Goal: Check status

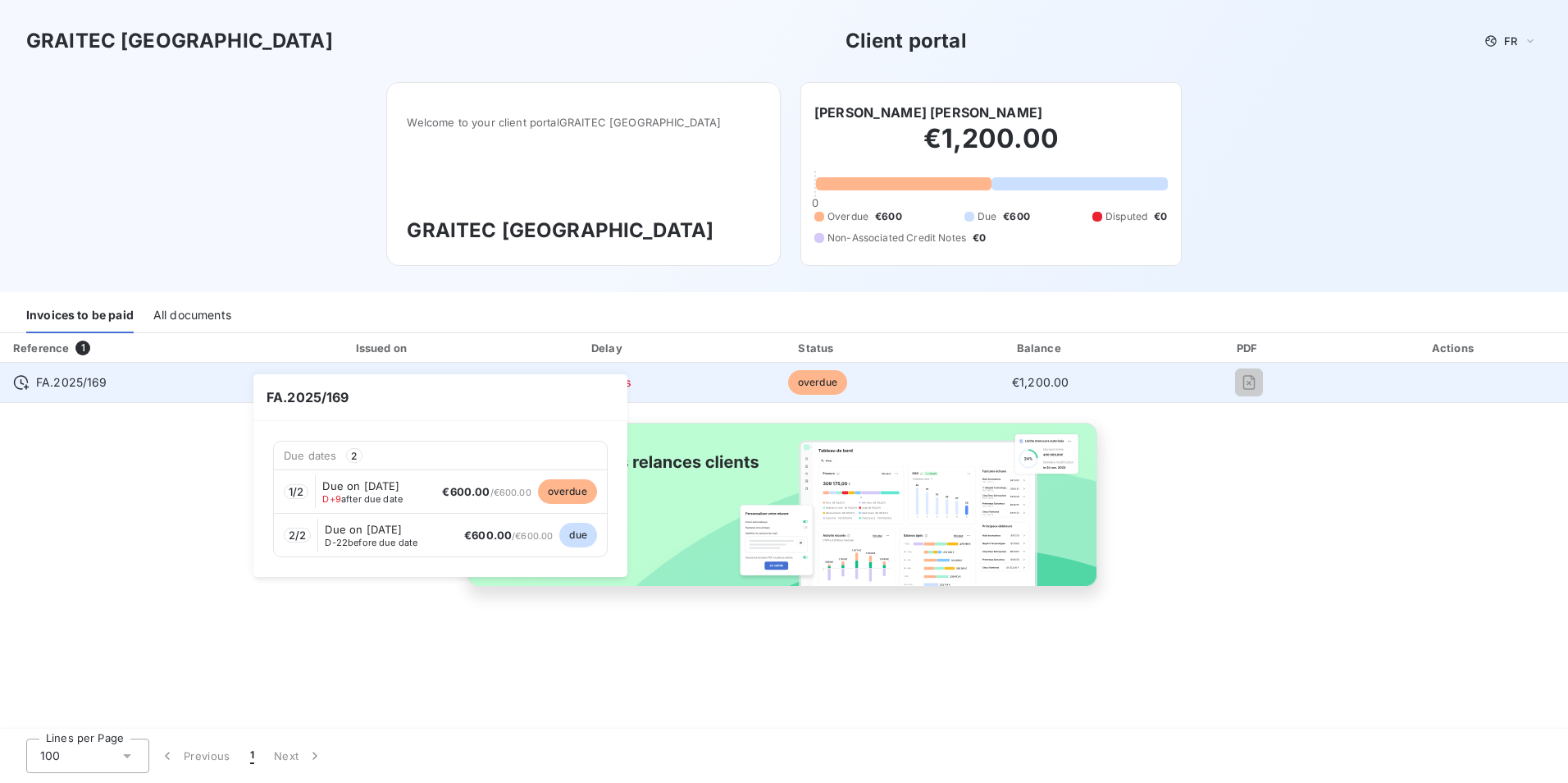
click at [63, 384] on span "FA.2025/169" at bounding box center [72, 382] width 72 height 16
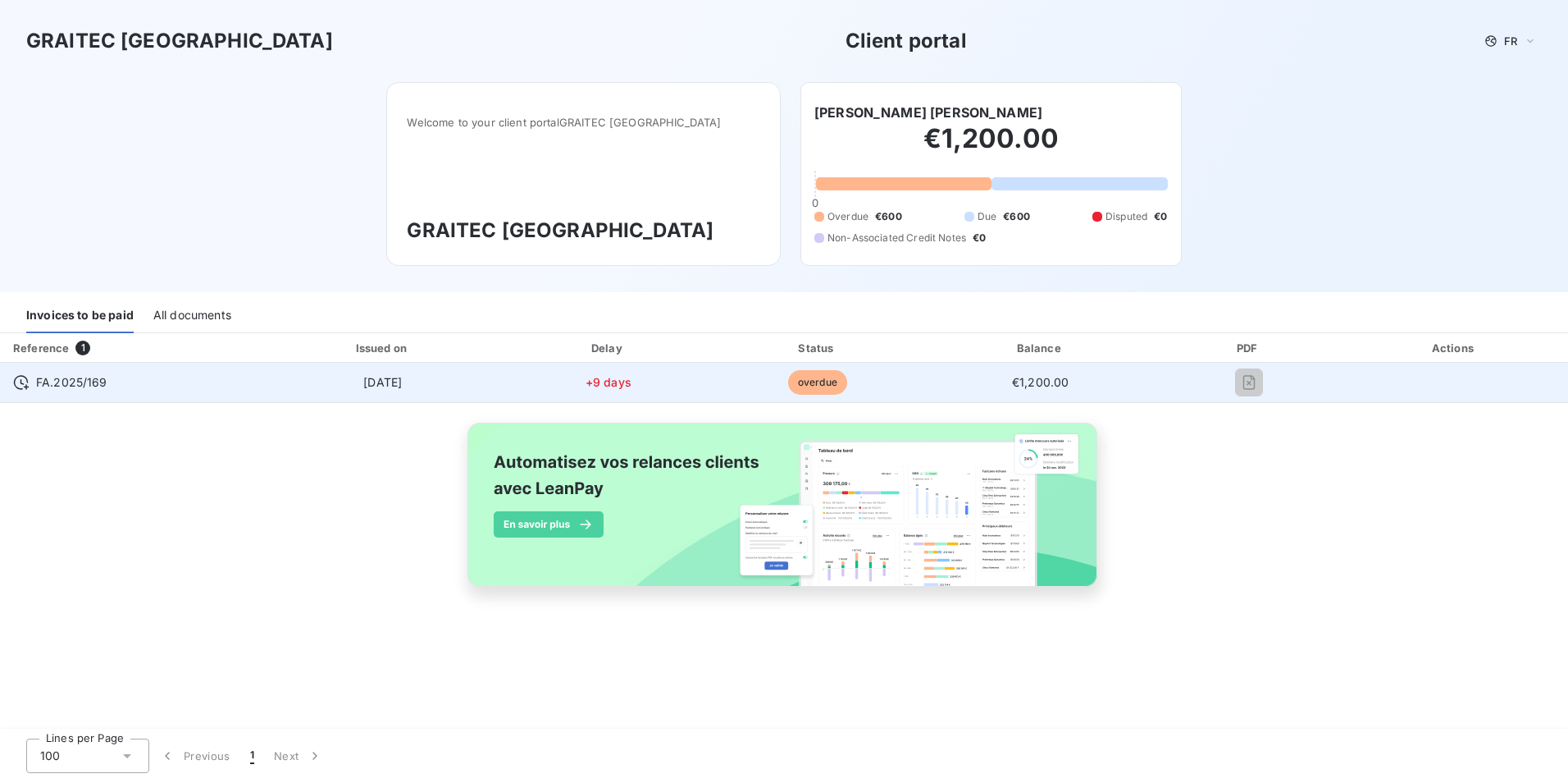
click at [63, 384] on span "FA.2025/169" at bounding box center [72, 382] width 72 height 16
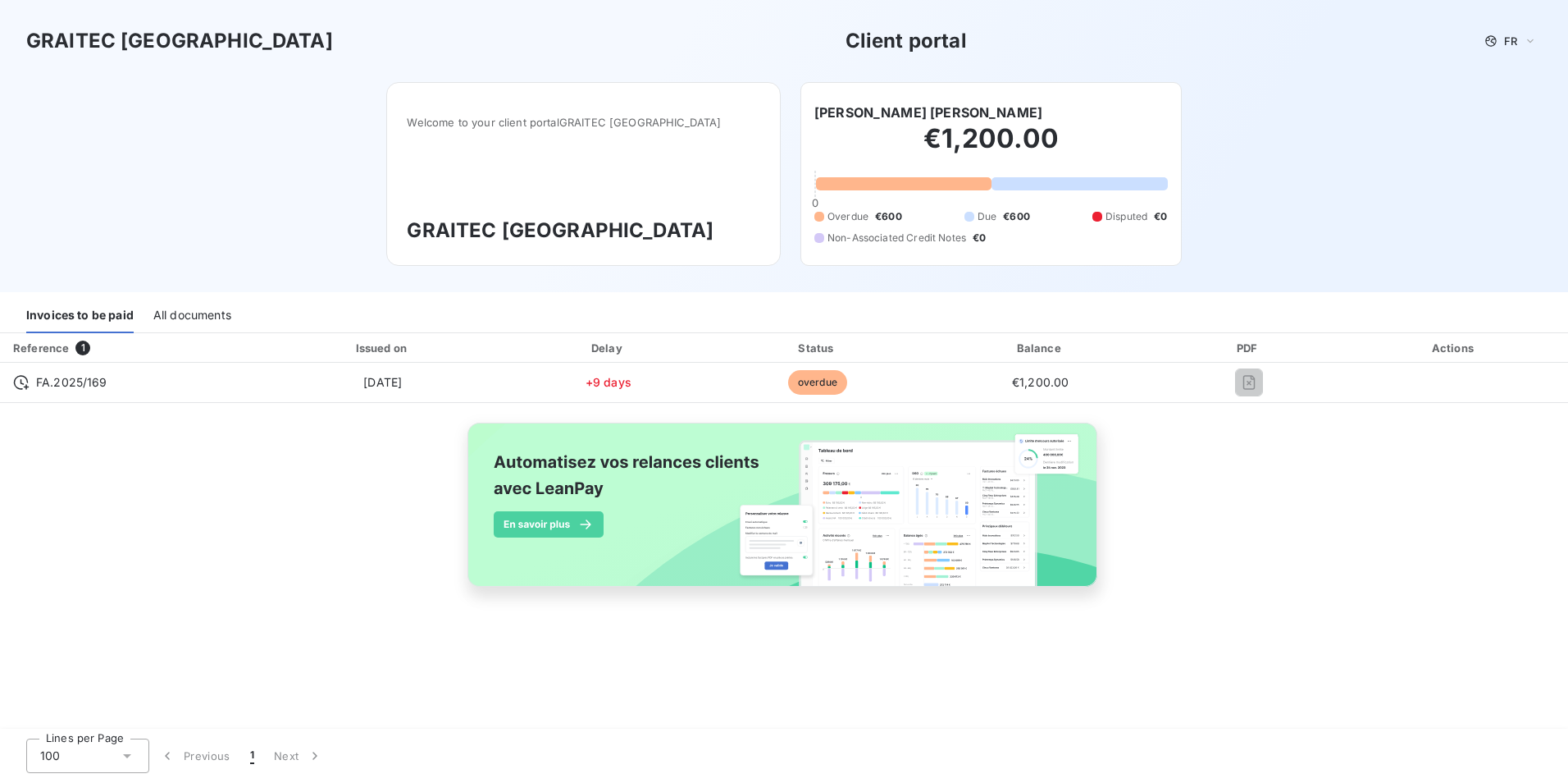
drag, startPoint x: 63, startPoint y: 384, endPoint x: 186, endPoint y: 414, distance: 126.6
click at [186, 414] on div "Reference 1 Issued on Delay Status Balance PDF Actions FA.2025/169 [DATE] +9 da…" at bounding box center [784, 478] width 1568 height 292
click at [203, 316] on div "All documents" at bounding box center [192, 316] width 78 height 35
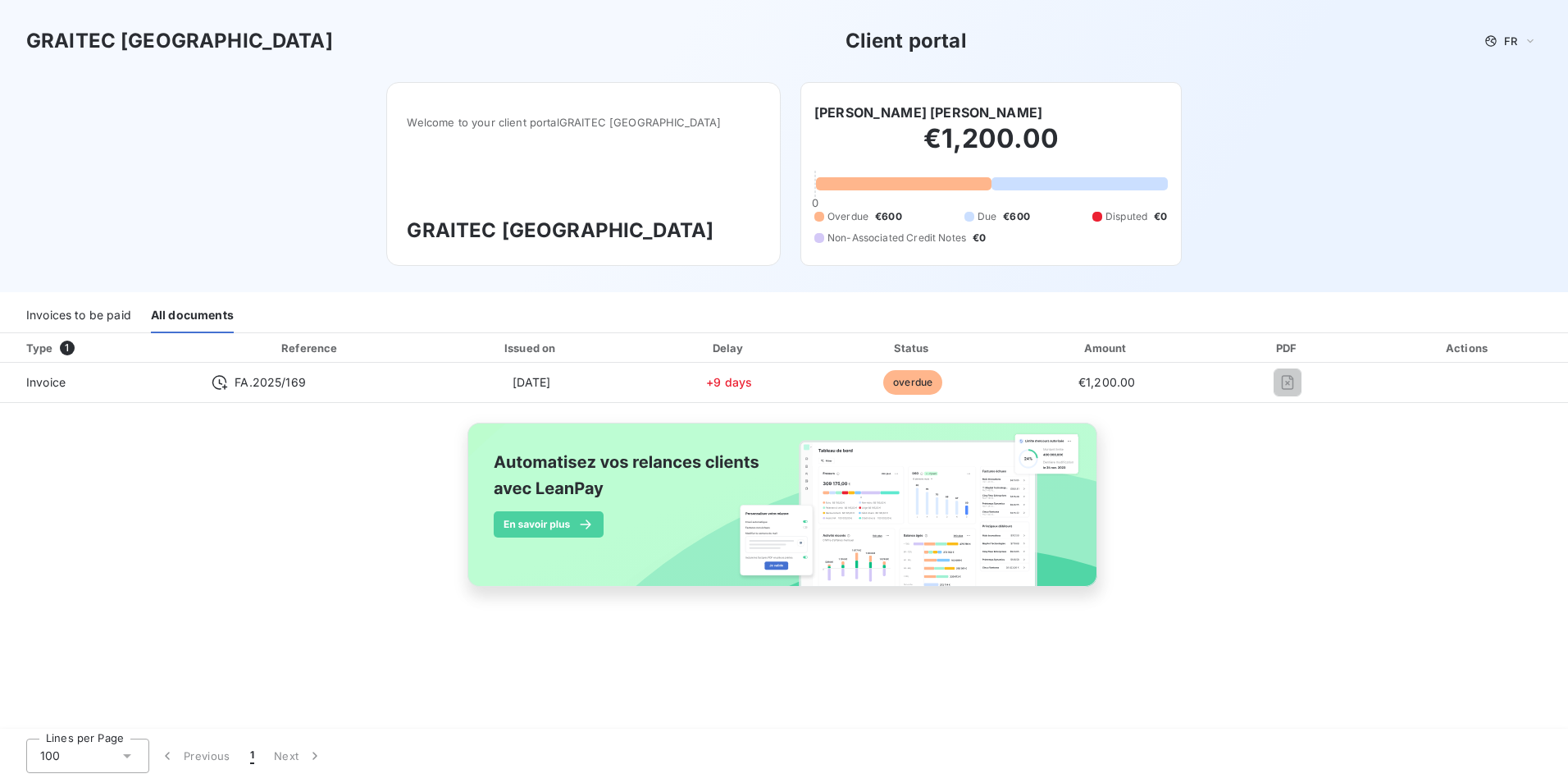
click at [110, 320] on div "Invoices to be paid" at bounding box center [78, 316] width 105 height 35
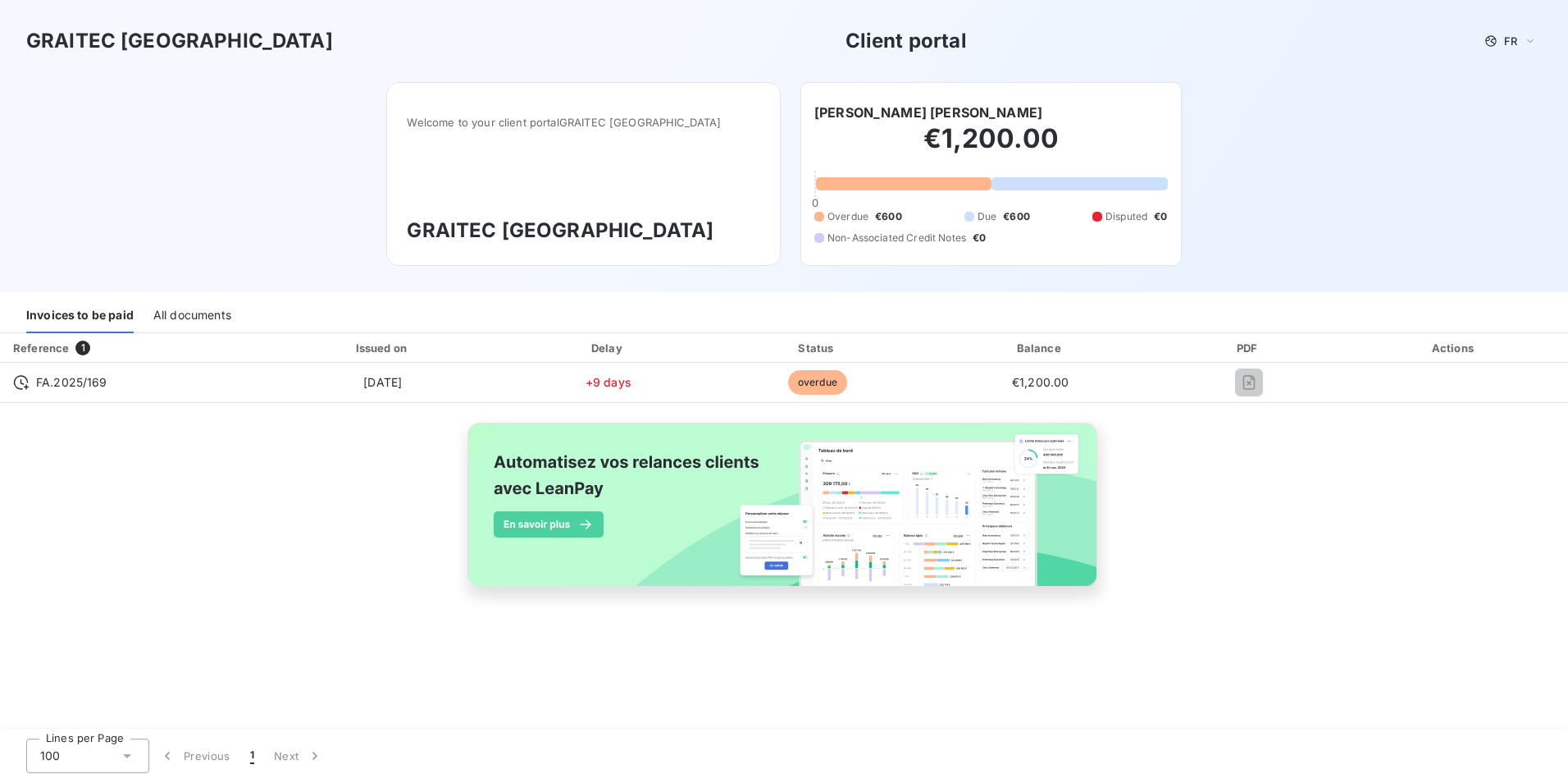
click at [922, 183] on div at bounding box center [904, 183] width 176 height 13
click at [567, 527] on img at bounding box center [784, 513] width 662 height 202
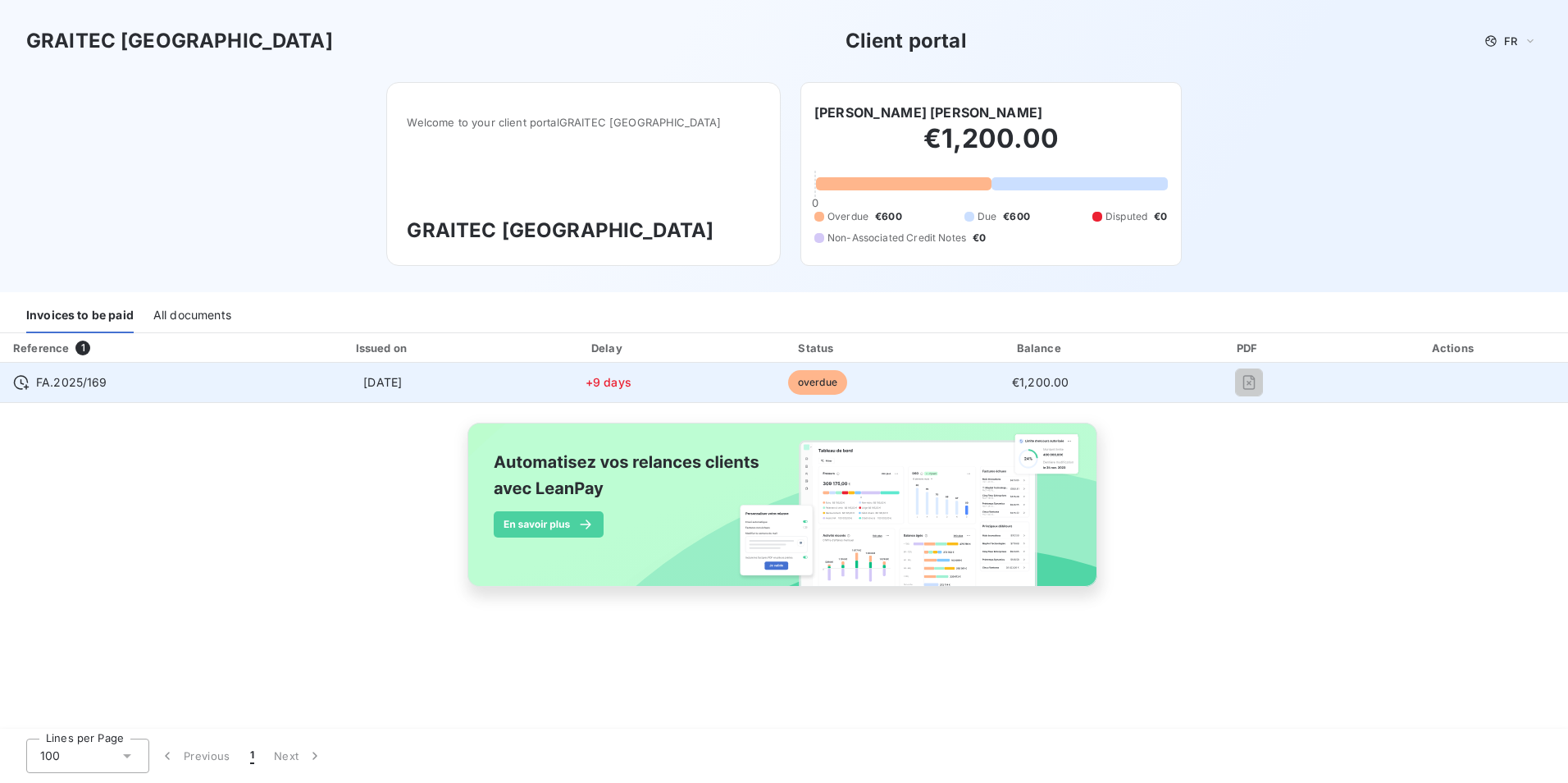
click at [614, 382] on span "+9 days" at bounding box center [608, 382] width 46 height 14
click at [815, 382] on span "overdue" at bounding box center [817, 382] width 59 height 24
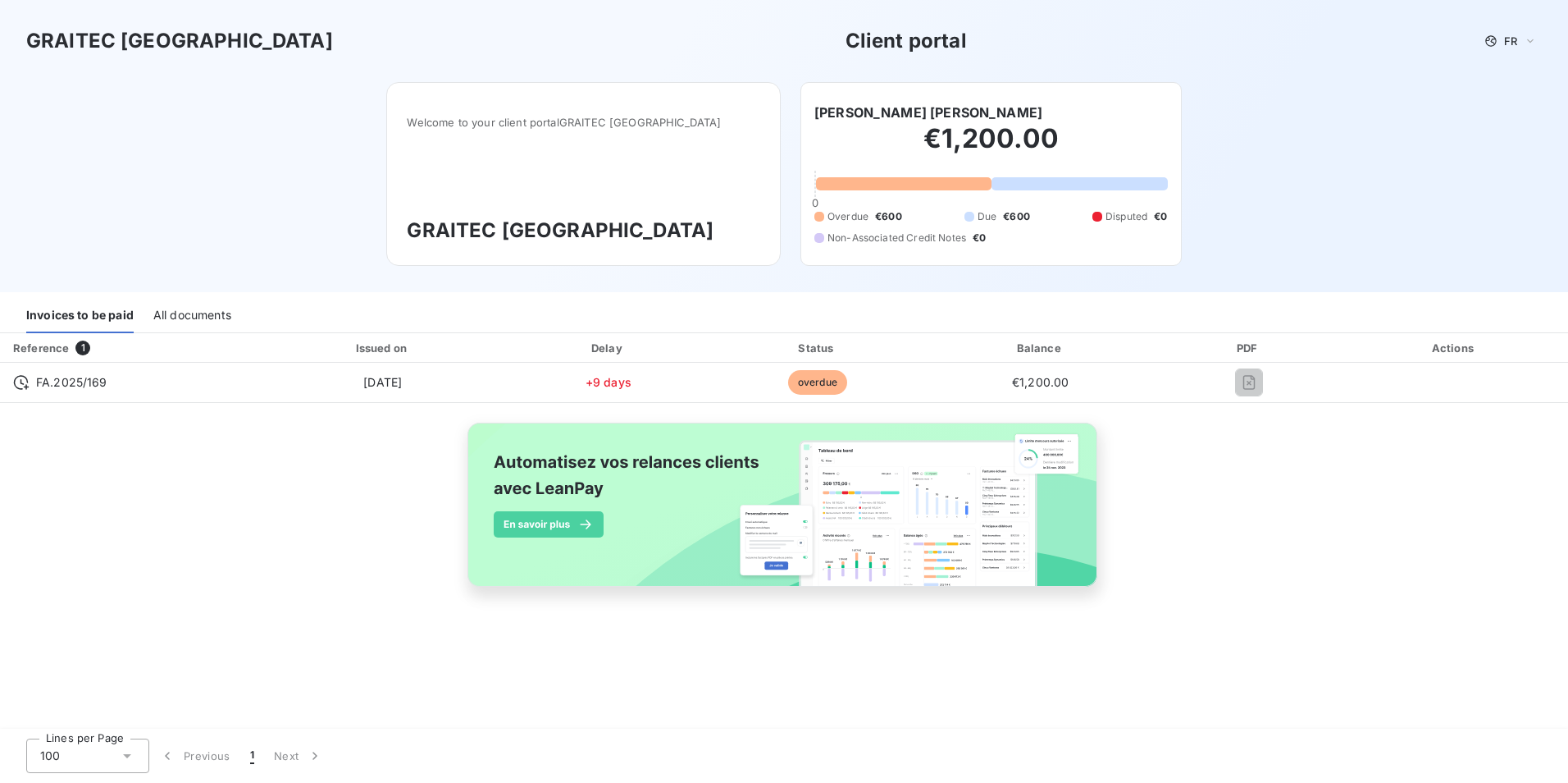
click at [901, 590] on img at bounding box center [784, 513] width 662 height 202
click at [252, 755] on span "1" at bounding box center [252, 755] width 4 height 16
